Goal: Information Seeking & Learning: Learn about a topic

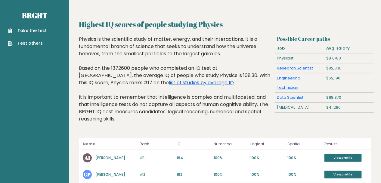
click at [169, 82] on link "list of studies by average IQ" at bounding box center [201, 82] width 65 height 7
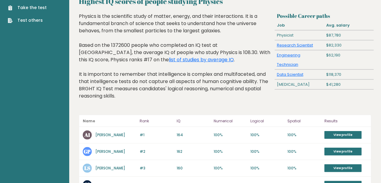
scroll to position [72, 0]
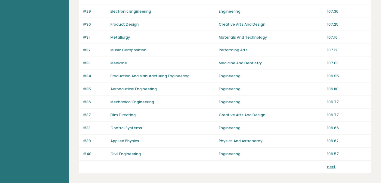
scroll to position [460, 0]
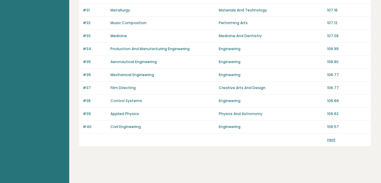
click at [330, 137] on link "next" at bounding box center [331, 139] width 8 height 5
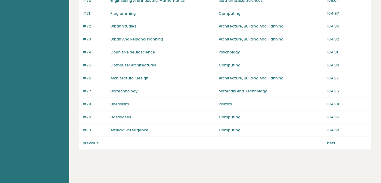
scroll to position [458, 0]
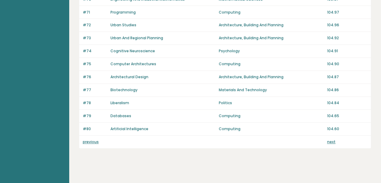
click at [329, 139] on link "next" at bounding box center [331, 141] width 8 height 5
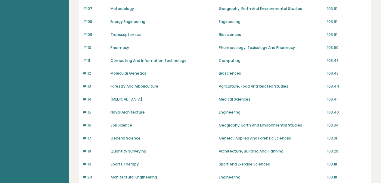
scroll to position [434, 0]
